Goal: Transaction & Acquisition: Purchase product/service

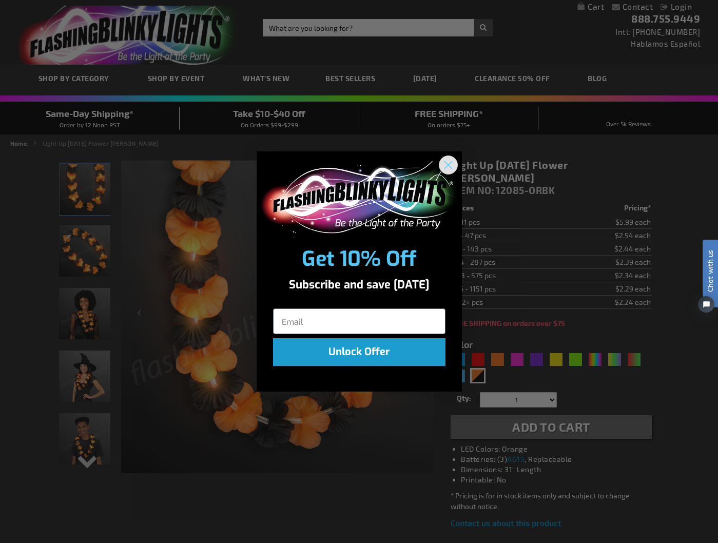
click at [446, 165] on circle "Close dialog" at bounding box center [447, 164] width 17 height 17
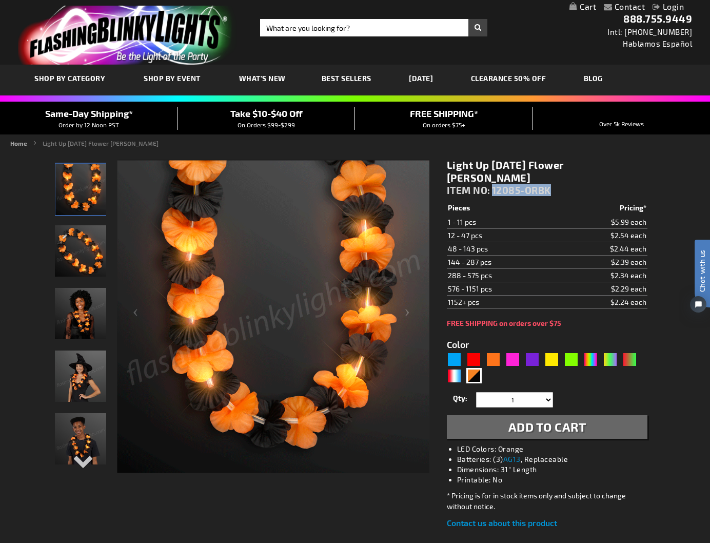
drag, startPoint x: 550, startPoint y: 180, endPoint x: 495, endPoint y: 182, distance: 55.5
click at [495, 184] on span "12085-ORBK" at bounding box center [521, 190] width 59 height 12
copy span "12085-ORBK"
click at [532, 352] on div "Purple" at bounding box center [532, 359] width 15 height 15
type input "5640"
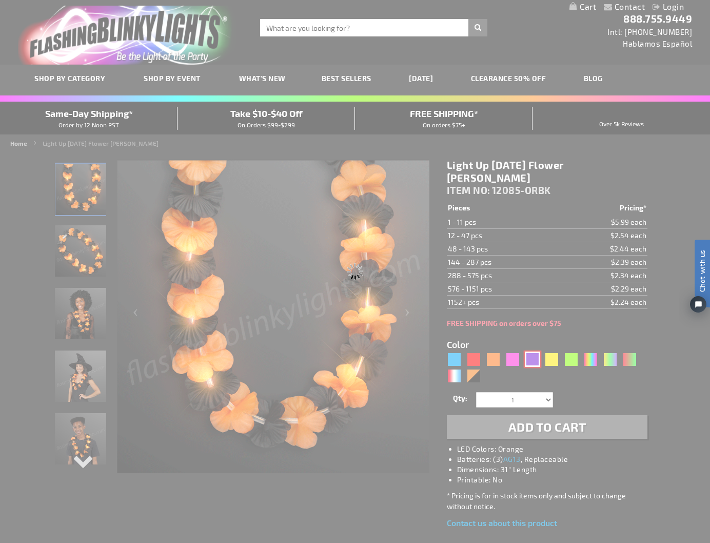
type input "12085-PR"
type input "Customize - Light Up Purple Lei Flower Necklaces - ITEM NO: 12085-PR"
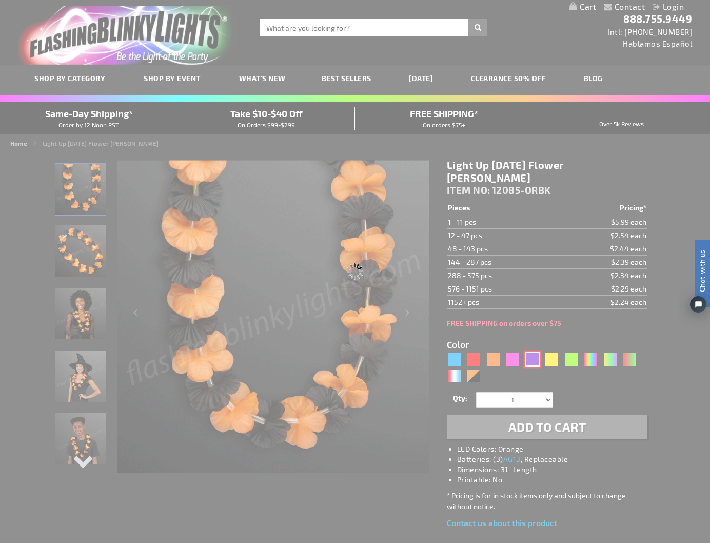
select select
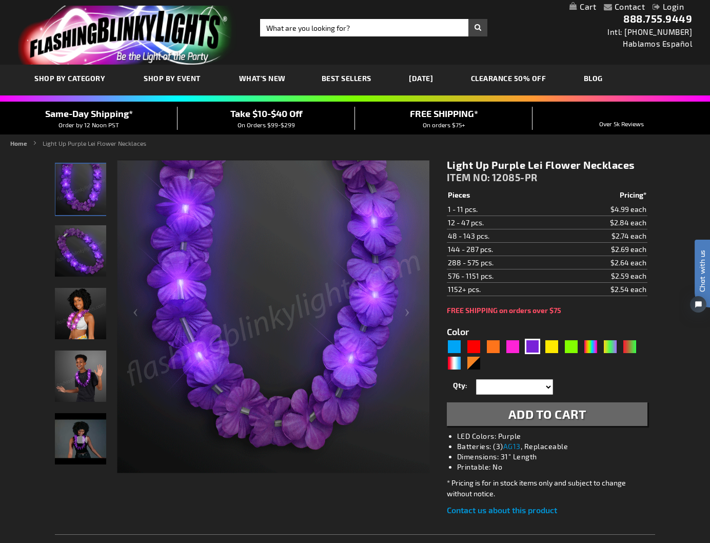
drag, startPoint x: 448, startPoint y: 166, endPoint x: 638, endPoint y: 164, distance: 190.4
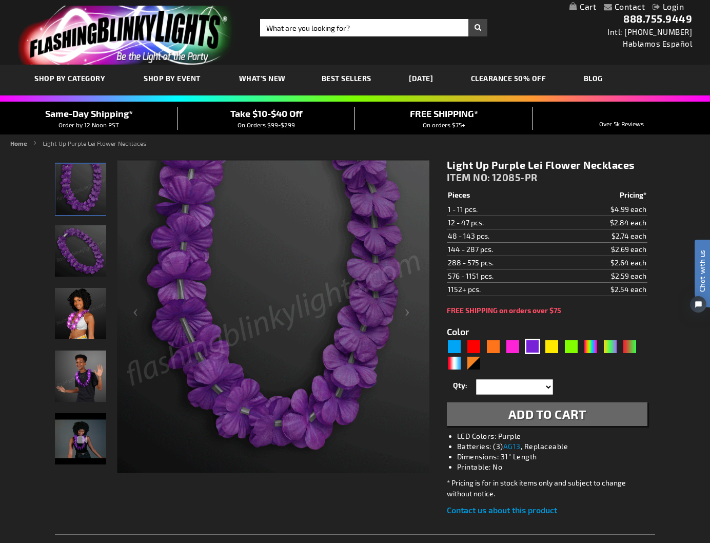
click at [638, 164] on h1 "Light Up Purple Lei Flower Necklaces" at bounding box center [547, 165] width 201 height 13
copy h1 "Light Up Purple Lei Flower Necklaces"
